Goal: Task Accomplishment & Management: Manage account settings

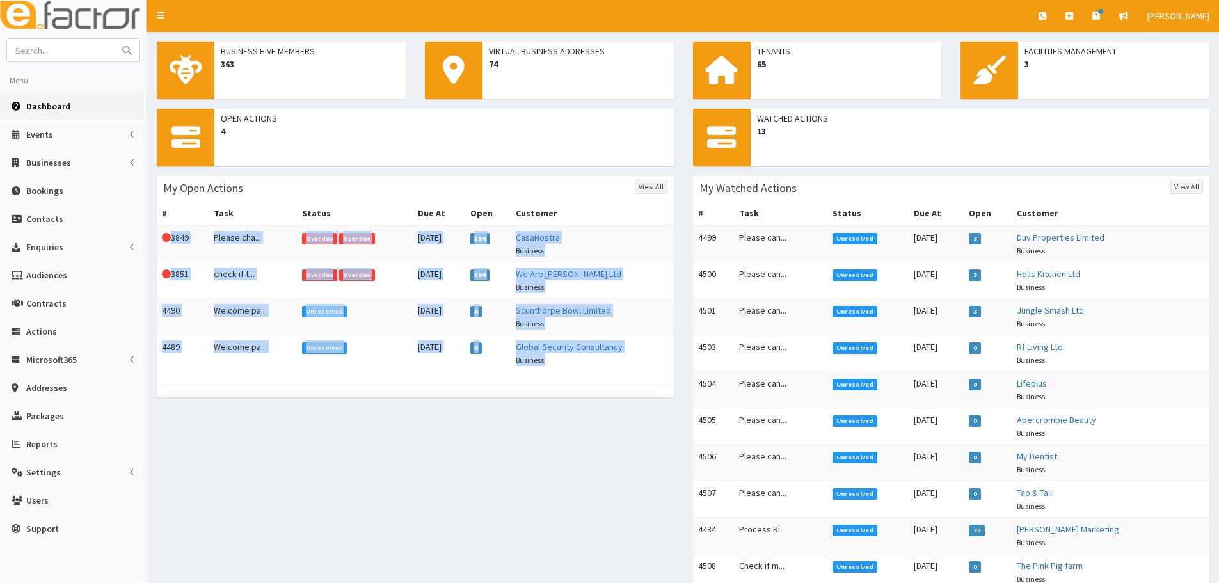
drag, startPoint x: 305, startPoint y: 417, endPoint x: 287, endPoint y: 295, distance: 122.8
click at [166, 232] on div "Open Actions 4 My Open Actions View All # Task Status Due At Open Customer This…" at bounding box center [683, 424] width 1072 height 630
click at [514, 431] on div "Open Actions 4 My Open Actions View All # Task Status Due At Open Customer This…" at bounding box center [683, 424] width 1072 height 630
drag, startPoint x: 564, startPoint y: 409, endPoint x: 157, endPoint y: 209, distance: 453.6
click at [157, 209] on div "Open Actions 4 My Open Actions View All # Task Status Due At Open Customer This…" at bounding box center [415, 259] width 536 height 301
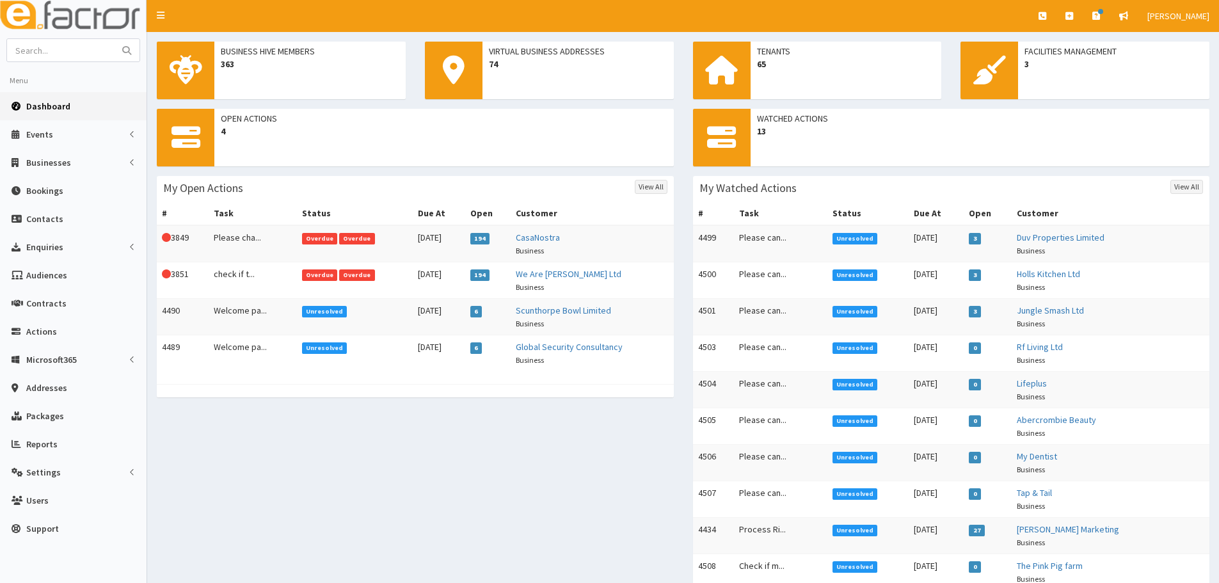
drag, startPoint x: 619, startPoint y: 559, endPoint x: 618, endPoint y: 543, distance: 16.1
click at [618, 559] on div "Open Actions 4 My Open Actions View All # Task Status Due At Open Customer This…" at bounding box center [683, 424] width 1072 height 630
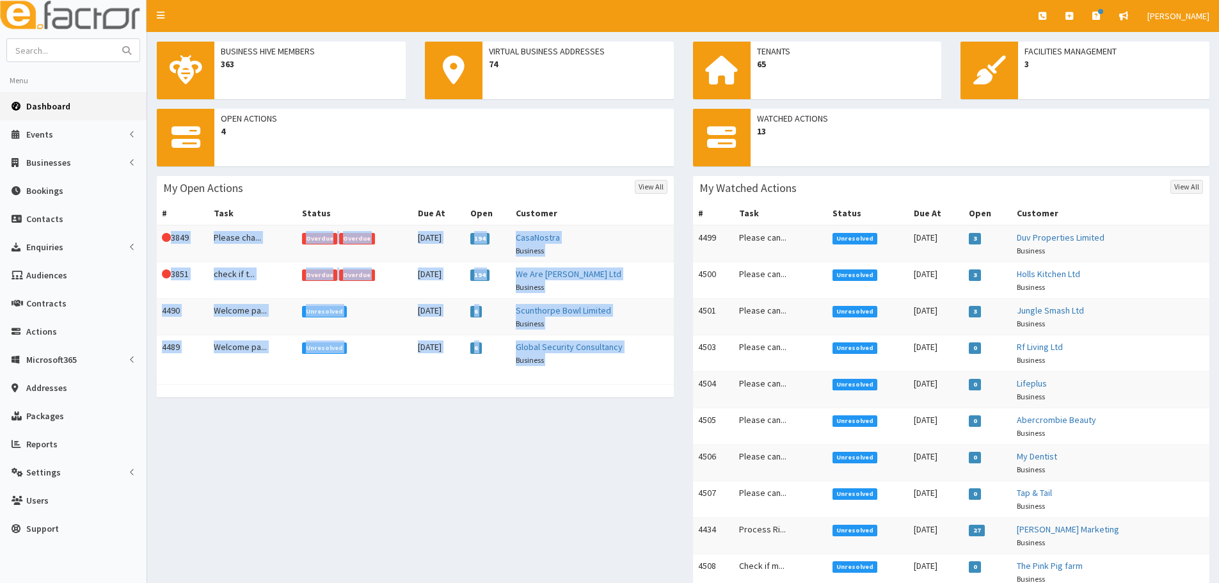
drag, startPoint x: 596, startPoint y: 433, endPoint x: 295, endPoint y: 441, distance: 301.5
click at [166, 234] on div "Open Actions 4 My Open Actions View All # Task Status Due At Open Customer This…" at bounding box center [683, 424] width 1072 height 630
click at [318, 492] on div "Open Actions 4 My Open Actions View All # Task Status Due At Open Customer This…" at bounding box center [683, 424] width 1072 height 630
click at [550, 496] on div "Open Actions 4 My Open Actions View All # Task Status Due At Open Customer This…" at bounding box center [683, 424] width 1072 height 630
